Goal: Information Seeking & Learning: Learn about a topic

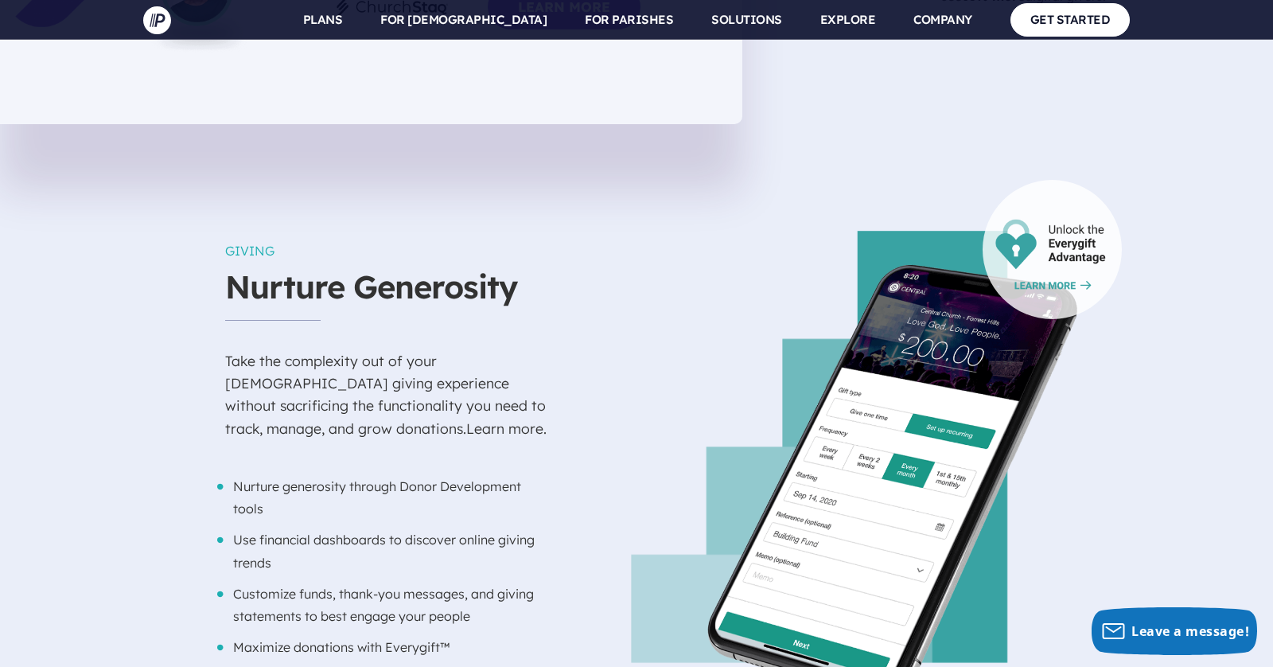
scroll to position [1589, 0]
drag, startPoint x: 84, startPoint y: 231, endPoint x: 87, endPoint y: 241, distance: 10.1
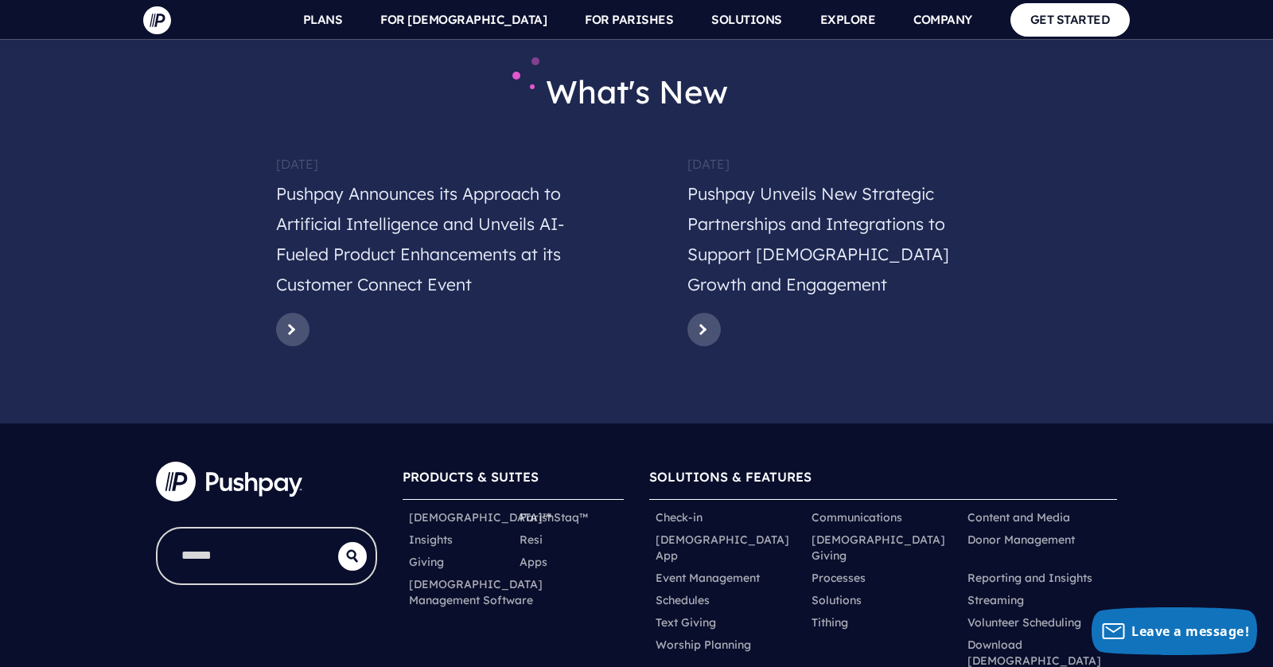
scroll to position [7805, 0]
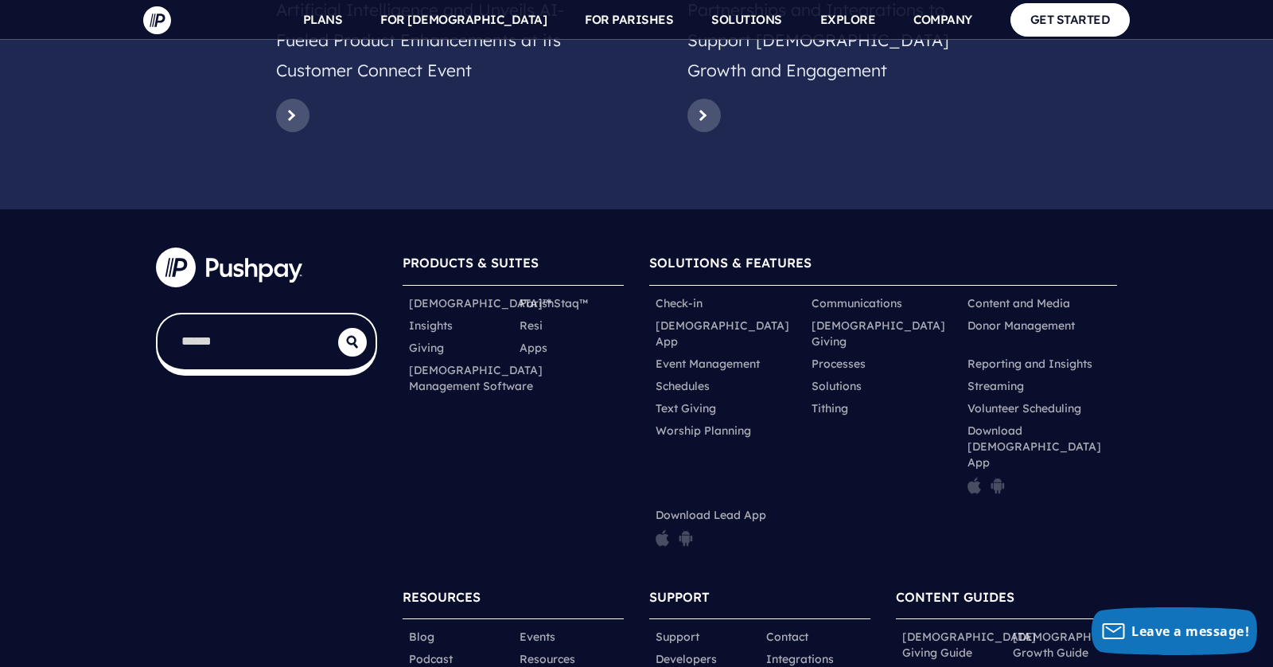
click at [220, 314] on input "search" at bounding box center [247, 341] width 181 height 55
type input "***"
click at [338, 328] on button "submit" at bounding box center [352, 342] width 29 height 29
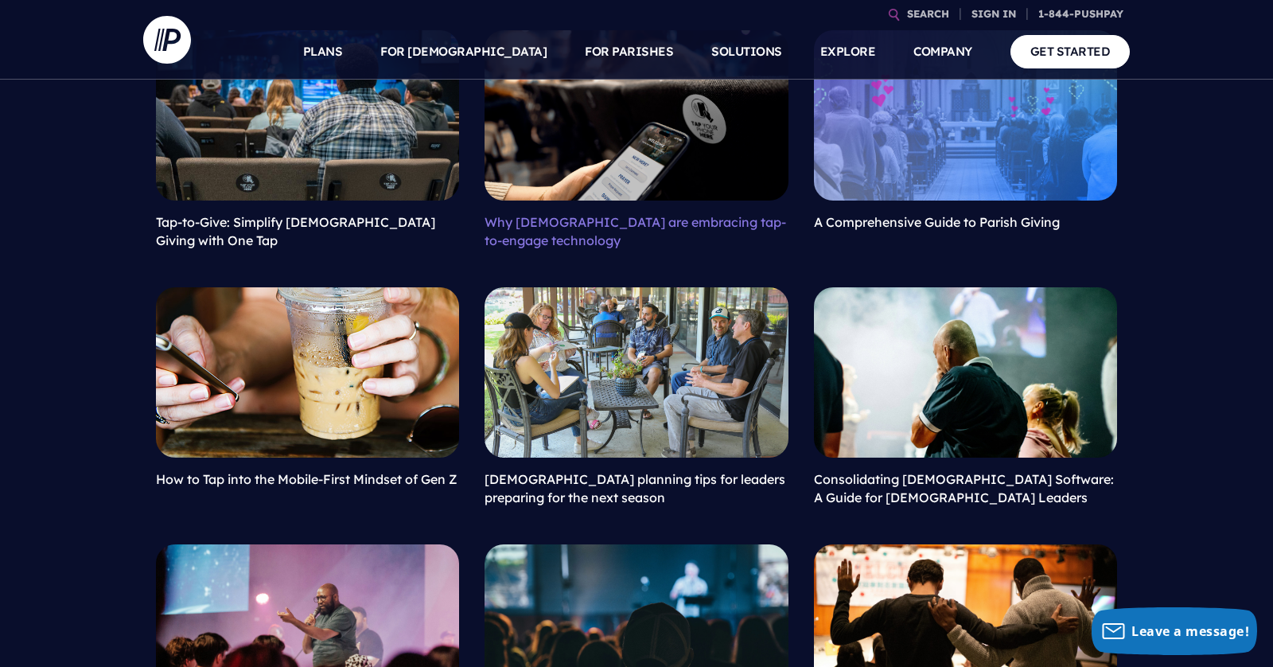
scroll to position [591, 0]
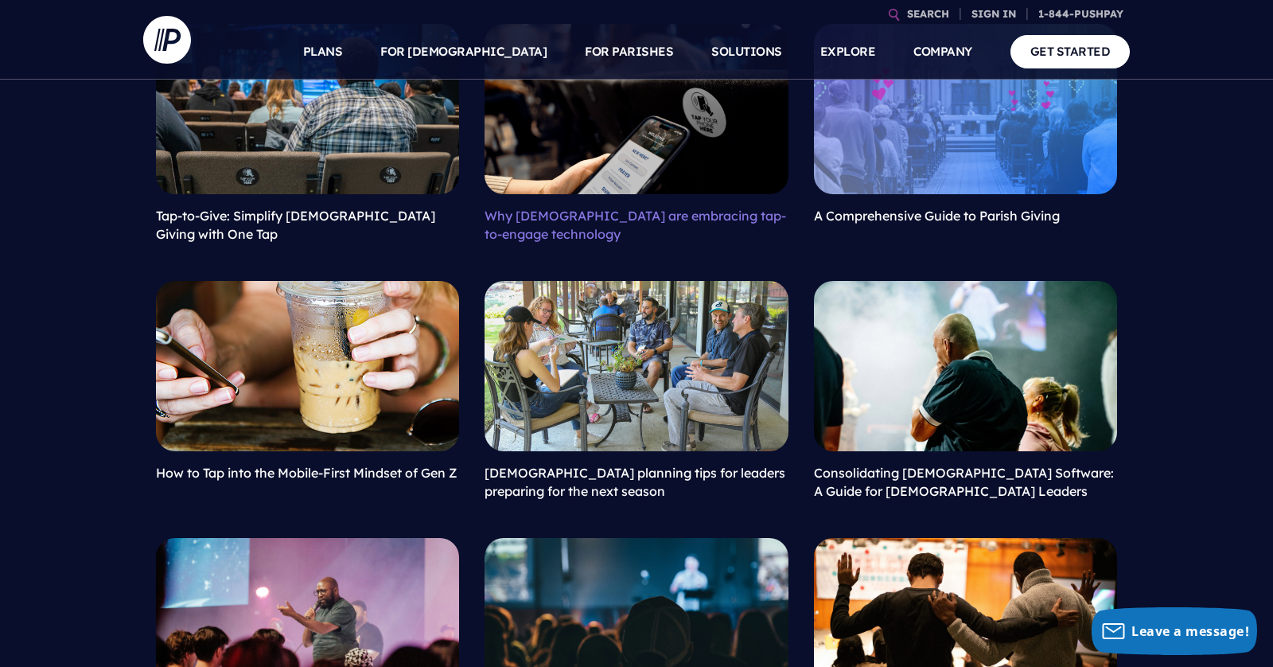
click at [538, 215] on link "Why [DEMOGRAPHIC_DATA] are embracing tap-to-engage technology" at bounding box center [634, 224] width 301 height 33
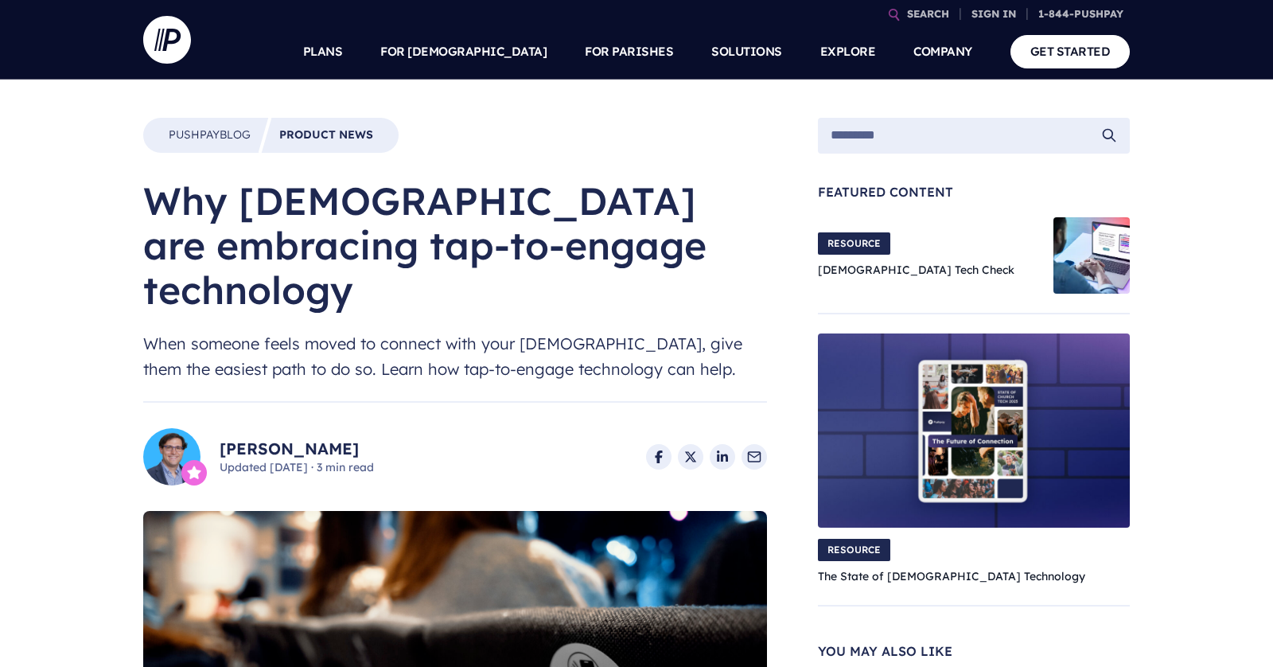
click at [867, 249] on span "RESOURCE" at bounding box center [854, 243] width 72 height 22
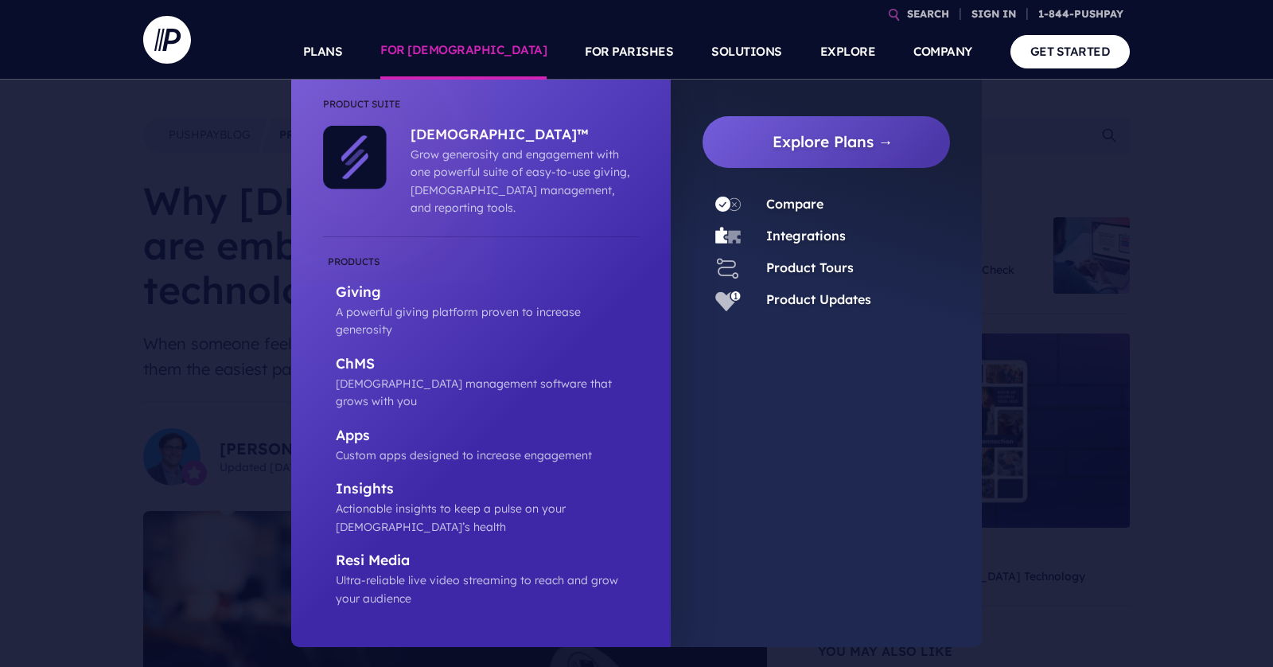
click at [499, 52] on link "FOR [DEMOGRAPHIC_DATA]" at bounding box center [463, 52] width 166 height 56
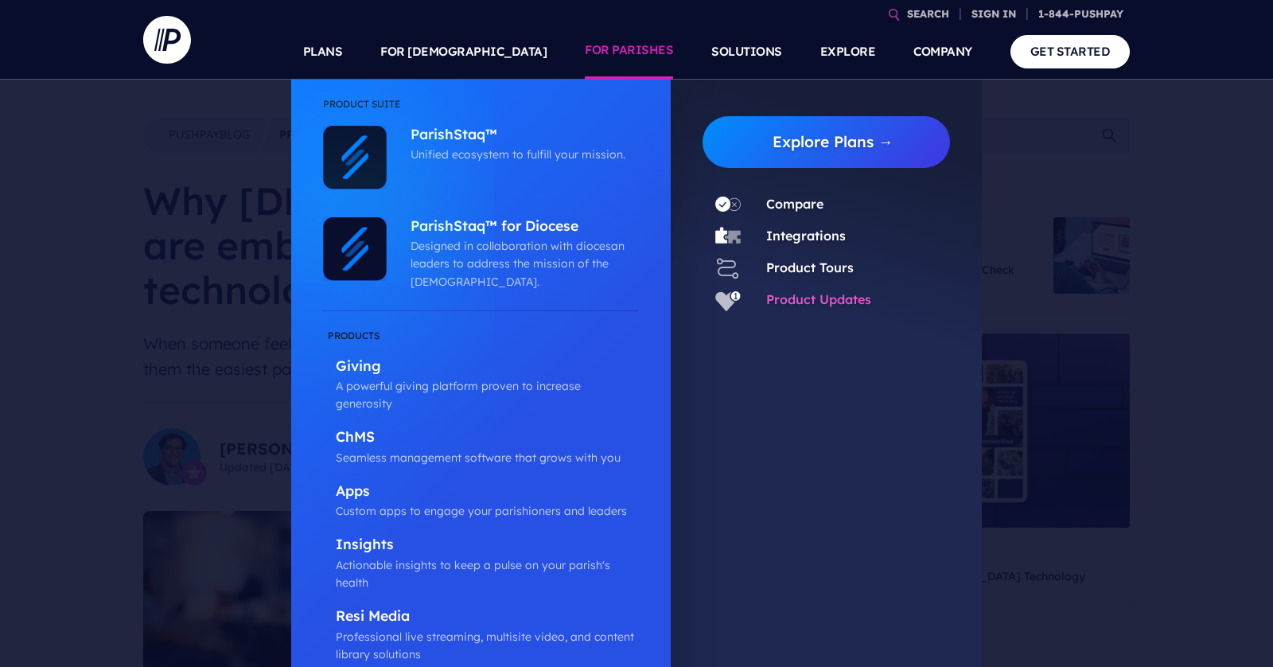
click at [821, 303] on link "Product Updates" at bounding box center [818, 299] width 105 height 16
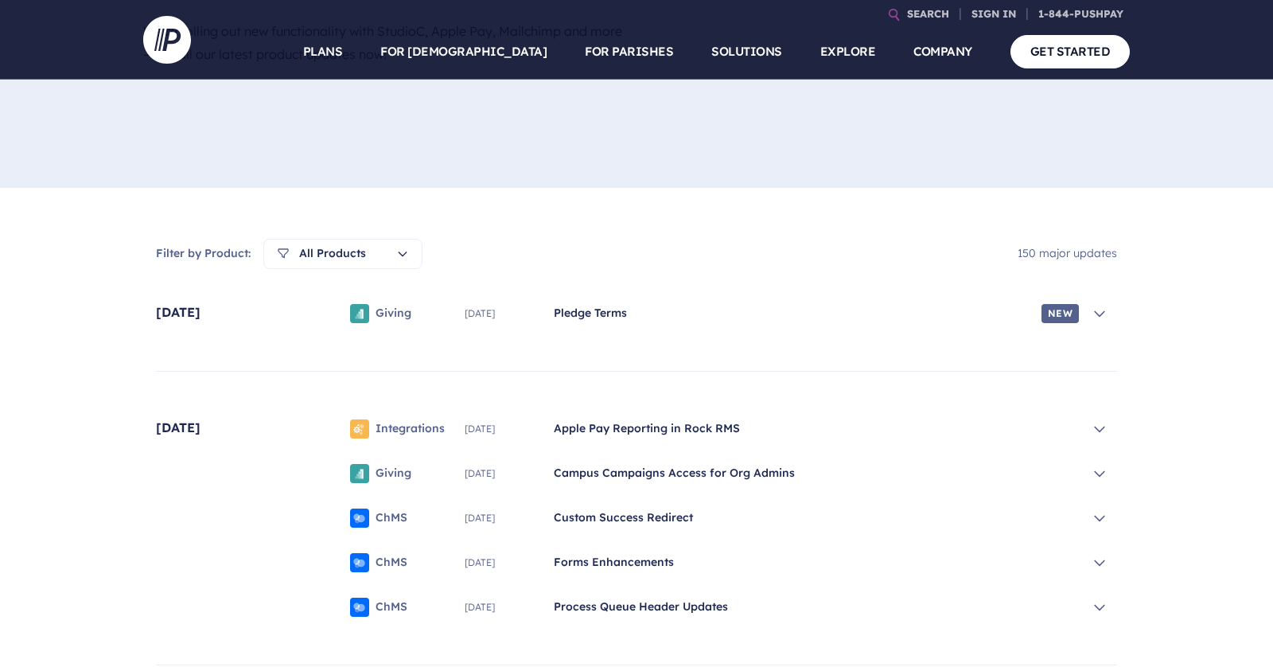
scroll to position [290, 0]
click at [1102, 316] on icon at bounding box center [1099, 313] width 16 height 16
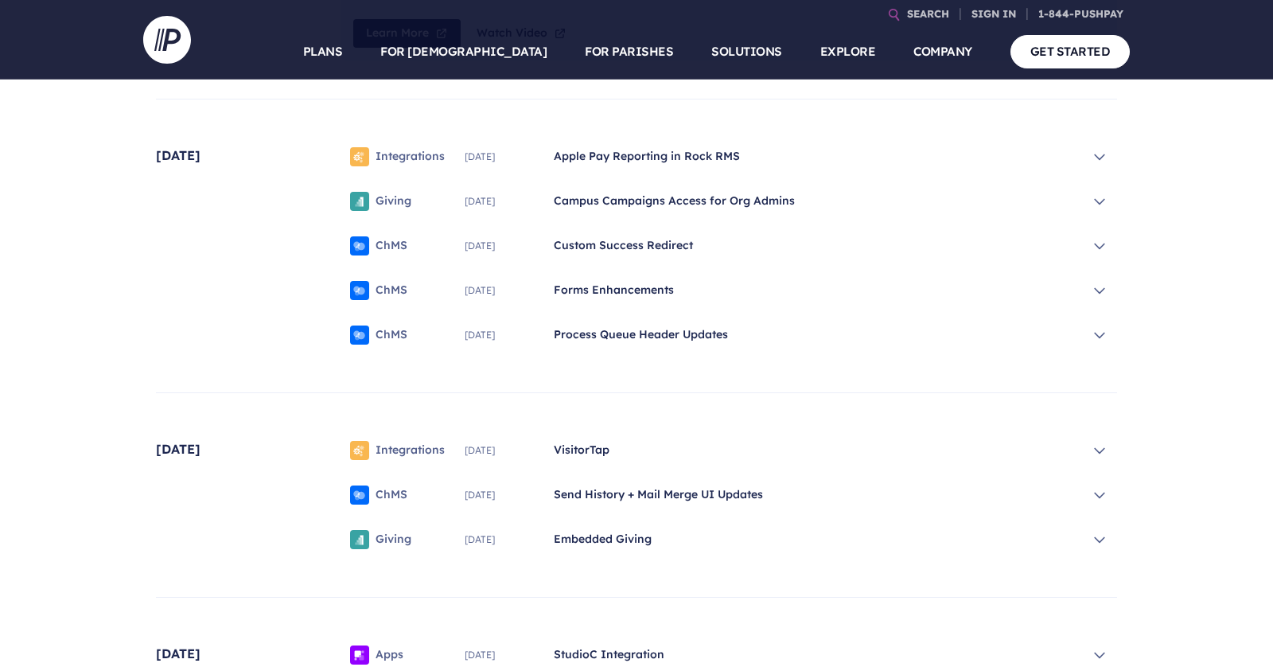
scroll to position [744, 0]
click at [580, 449] on span "VisitorTap" at bounding box center [816, 449] width 525 height 16
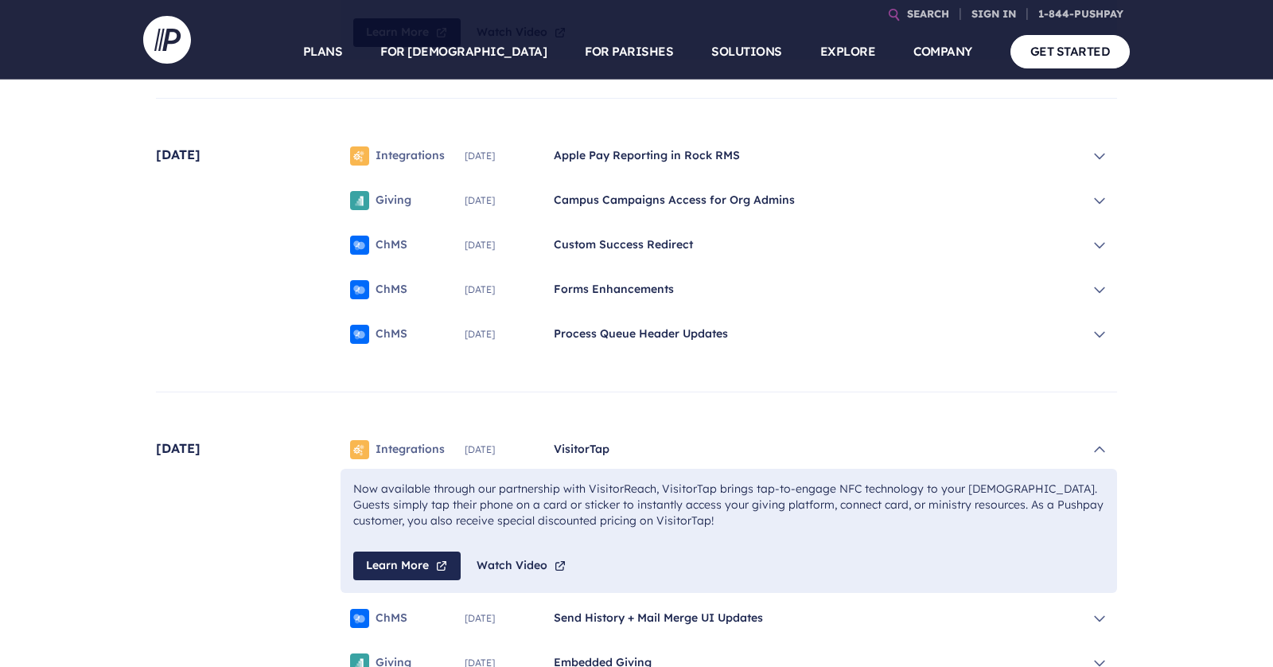
click at [435, 512] on p "Now available through our partnership with VisitorReach, VisitorTap brings tap-…" at bounding box center [728, 505] width 751 height 48
click at [410, 570] on link "Learn More" at bounding box center [406, 565] width 107 height 29
